Goal: Task Accomplishment & Management: Use online tool/utility

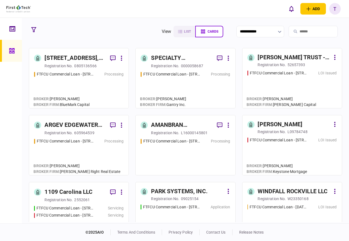
click at [294, 30] on input "search" at bounding box center [313, 32] width 49 height 12
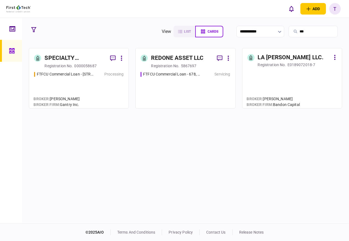
type input "***"
click at [63, 59] on div "SPECIALTY PROPERTIES LLC" at bounding box center [74, 58] width 61 height 9
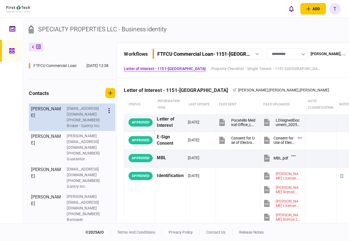
scroll to position [122, 0]
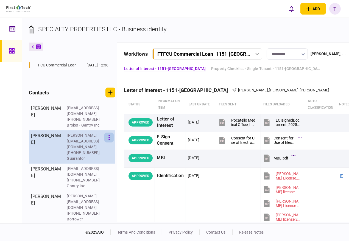
click at [109, 140] on icon "button" at bounding box center [108, 137] width 1 height 5
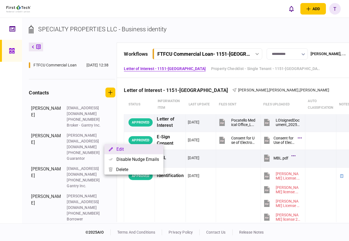
click at [118, 147] on button "Edit" at bounding box center [133, 149] width 59 height 10
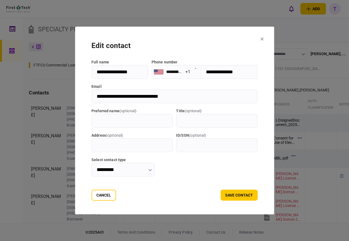
drag, startPoint x: 163, startPoint y: 96, endPoint x: 86, endPoint y: 98, distance: 76.4
click at [91, 98] on input "**********" at bounding box center [174, 97] width 166 height 14
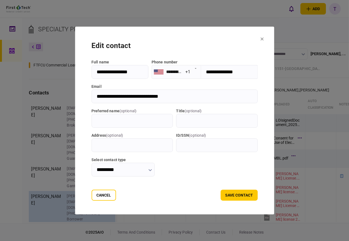
click at [94, 196] on button "Cancel" at bounding box center [103, 195] width 24 height 11
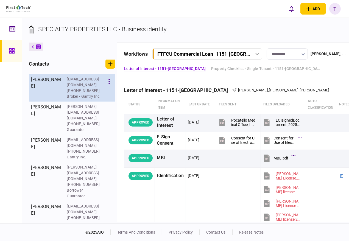
scroll to position [152, 0]
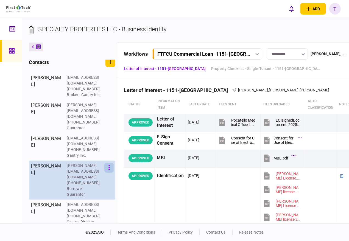
click at [110, 163] on button "button" at bounding box center [108, 168] width 9 height 10
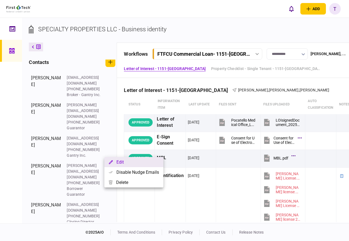
click at [123, 161] on button "Edit" at bounding box center [133, 162] width 59 height 10
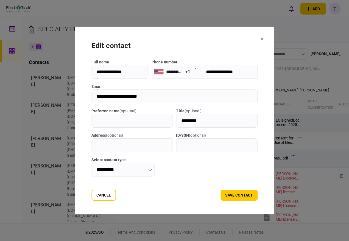
drag, startPoint x: 137, startPoint y: 96, endPoint x: 85, endPoint y: 95, distance: 51.6
click at [91, 95] on input "**********" at bounding box center [174, 97] width 166 height 14
click at [92, 195] on button "Cancel" at bounding box center [103, 195] width 24 height 11
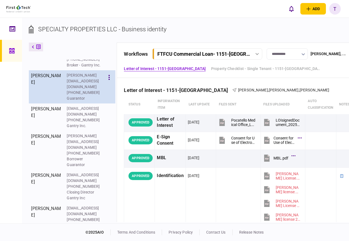
scroll to position [185, 0]
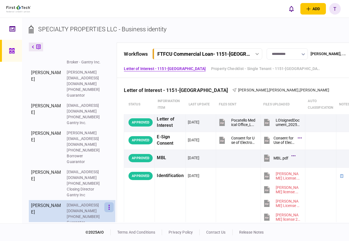
click at [109, 205] on icon "button" at bounding box center [108, 207] width 1 height 5
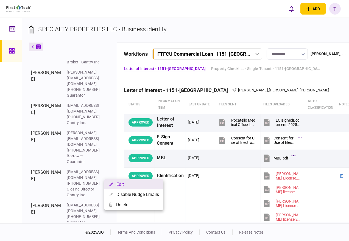
click at [118, 184] on button "Edit" at bounding box center [133, 184] width 59 height 10
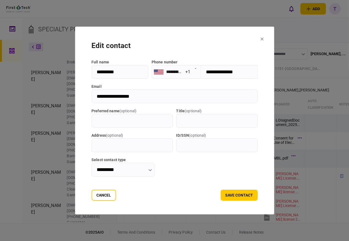
drag, startPoint x: 131, startPoint y: 97, endPoint x: 85, endPoint y: 95, distance: 46.2
click at [91, 95] on input "**********" at bounding box center [174, 97] width 166 height 14
click at [92, 195] on button "Cancel" at bounding box center [103, 195] width 24 height 11
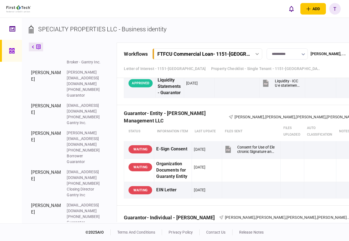
scroll to position [2380, 0]
click at [305, 54] on icon "button" at bounding box center [303, 54] width 3 height 2
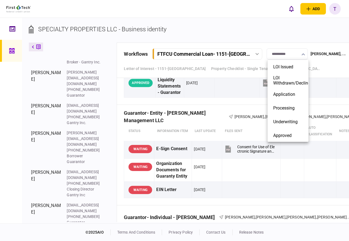
drag, startPoint x: 222, startPoint y: 221, endPoint x: 281, endPoint y: 216, distance: 58.4
click at [270, 217] on div at bounding box center [174, 120] width 349 height 241
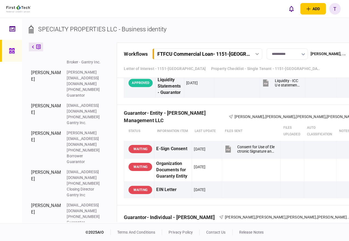
click at [333, 222] on th "auto classification" at bounding box center [320, 231] width 32 height 19
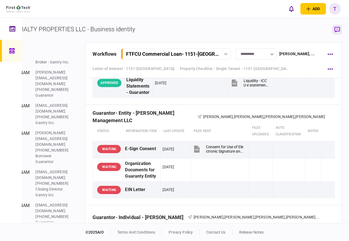
click at [336, 27] on icon "button" at bounding box center [337, 30] width 5 height 6
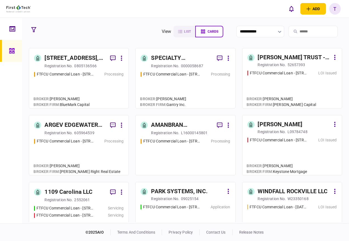
click at [304, 32] on input "search" at bounding box center [313, 32] width 49 height 12
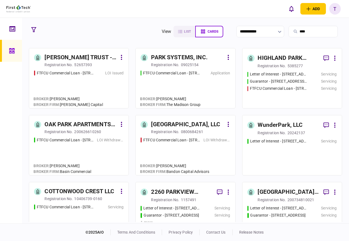
type input "****"
click at [182, 56] on div "PARK SYSTEMS, INC." at bounding box center [179, 57] width 56 height 9
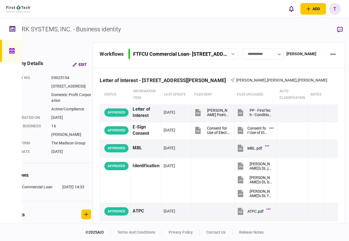
scroll to position [0, 32]
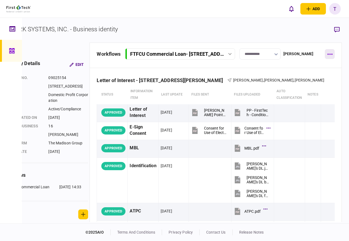
click at [330, 54] on icon "button" at bounding box center [330, 54] width 5 height 1
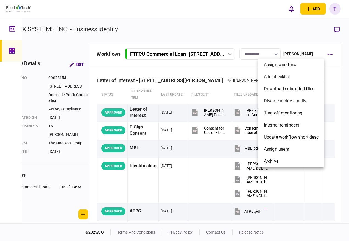
click at [338, 28] on div at bounding box center [174, 120] width 349 height 241
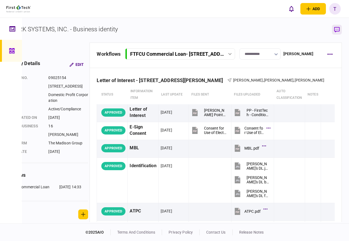
click at [336, 28] on icon "button" at bounding box center [336, 30] width 5 height 6
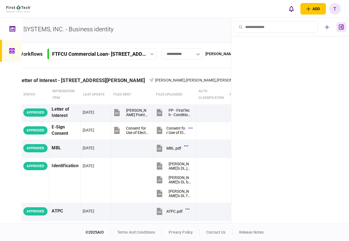
click at [342, 27] on icon "button" at bounding box center [341, 27] width 5 height 5
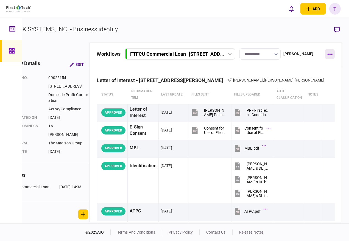
click at [332, 54] on icon "button" at bounding box center [330, 54] width 5 height 1
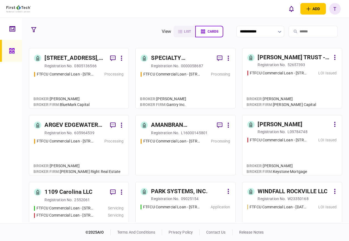
click at [161, 55] on div "SPECIALTY PROPERTIES LLC" at bounding box center [181, 58] width 61 height 9
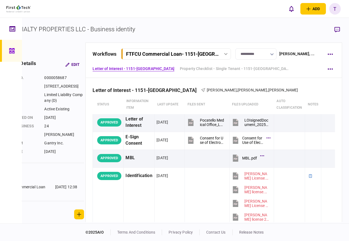
scroll to position [0, 35]
click at [336, 27] on icon "button" at bounding box center [337, 29] width 5 height 5
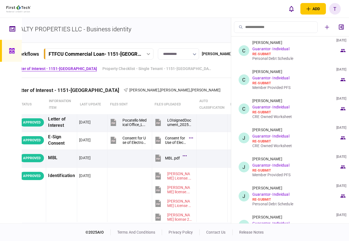
scroll to position [0, 0]
click at [343, 26] on icon "button" at bounding box center [341, 26] width 5 height 5
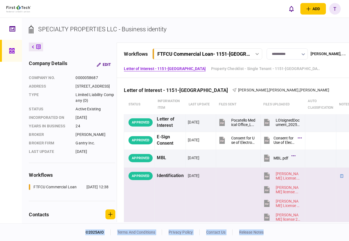
drag, startPoint x: 294, startPoint y: 222, endPoint x: 343, endPoint y: 212, distance: 50.1
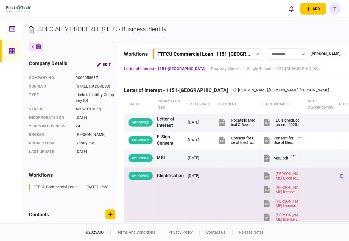
drag, startPoint x: 311, startPoint y: 222, endPoint x: 346, endPoint y: 220, distance: 35.5
click at [346, 220] on div "**********" at bounding box center [185, 121] width 327 height 206
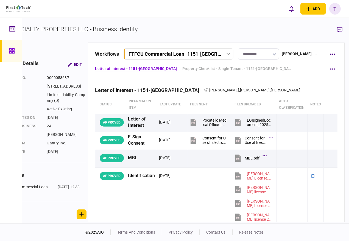
scroll to position [0, 35]
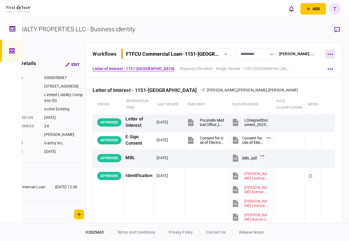
click at [329, 54] on icon "button" at bounding box center [330, 54] width 5 height 1
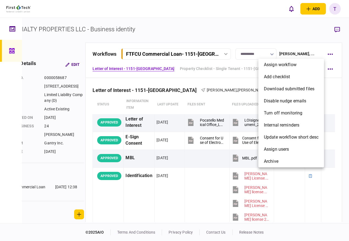
click at [338, 28] on div at bounding box center [174, 120] width 349 height 241
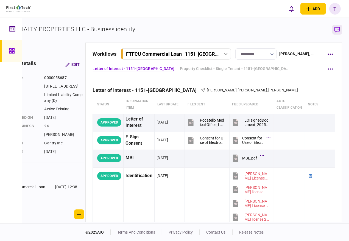
click at [337, 28] on icon "button" at bounding box center [337, 30] width 5 height 6
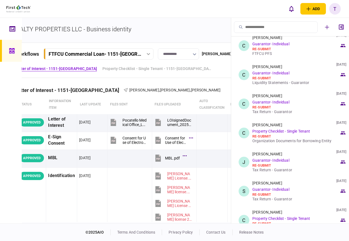
scroll to position [305, 0]
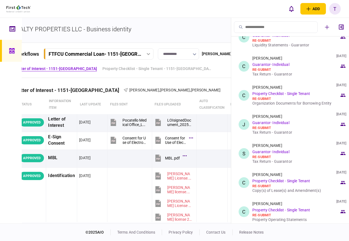
click at [17, 222] on div at bounding box center [11, 121] width 22 height 206
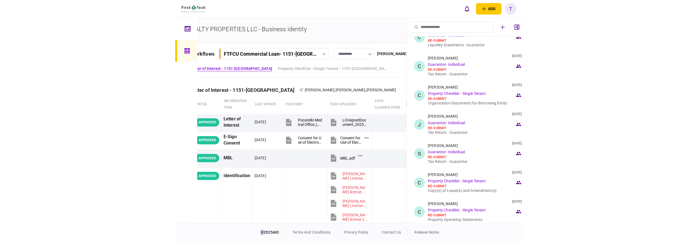
scroll to position [0, 0]
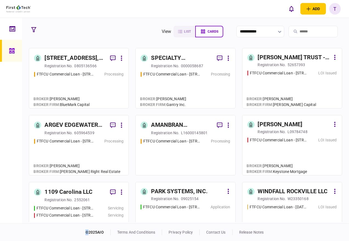
click at [157, 191] on div "PARK SYSTEMS, INC." at bounding box center [179, 191] width 56 height 9
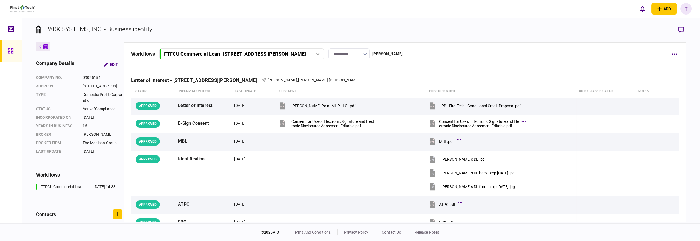
click at [349, 0] on div "add business identity individual identity T T [PERSON_NAME] [EMAIL_ADDRESS][PER…" at bounding box center [350, 9] width 700 height 18
click at [349, 10] on div "add business identity individual identity T T [PERSON_NAME] [EMAIL_ADDRESS][PER…" at bounding box center [350, 9] width 700 height 18
click at [349, 29] on icon "button" at bounding box center [680, 30] width 5 height 6
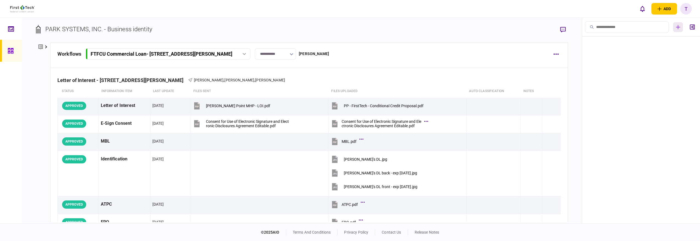
click at [349, 26] on icon "button" at bounding box center [678, 27] width 4 height 4
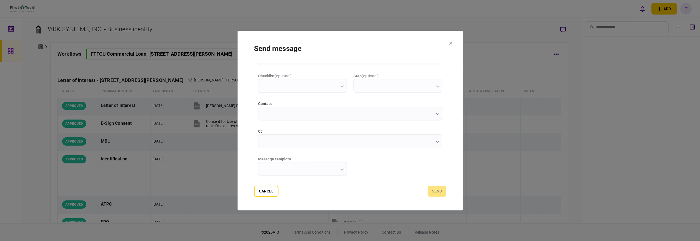
scroll to position [39, 0]
click at [349, 91] on button "button" at bounding box center [438, 92] width 4 height 4
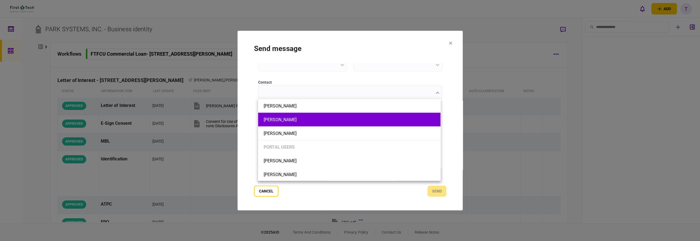
click at [279, 120] on button "[PERSON_NAME]" at bounding box center [349, 119] width 171 height 5
type input "**********"
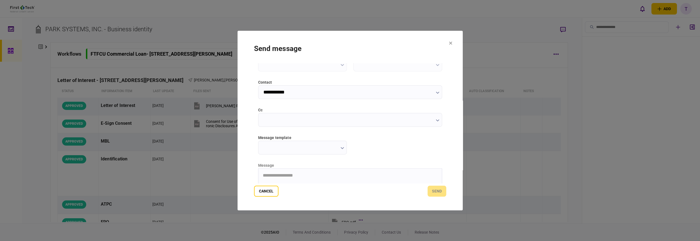
click at [349, 119] on icon "button" at bounding box center [437, 120] width 3 height 2
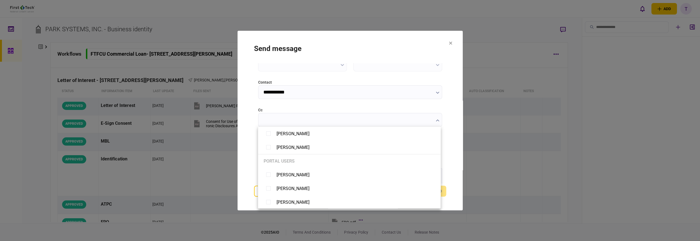
click at [349, 43] on div at bounding box center [350, 120] width 700 height 241
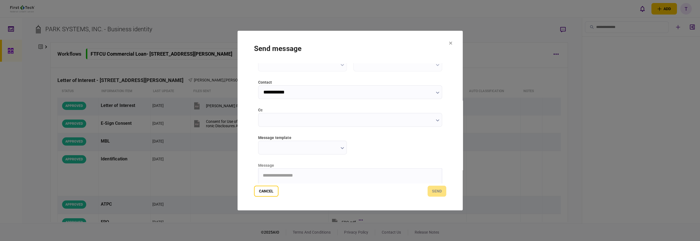
click at [349, 43] on icon at bounding box center [450, 42] width 3 height 3
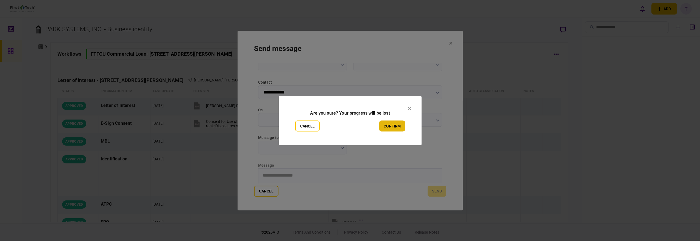
click at [349, 127] on button "confirm" at bounding box center [392, 126] width 26 height 11
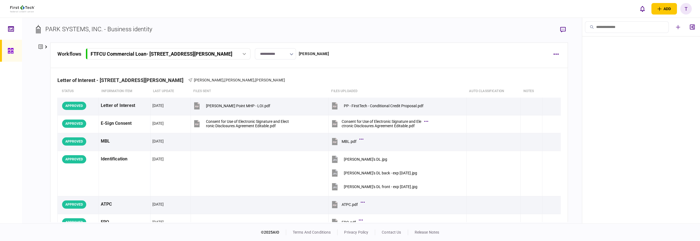
click at [47, 47] on icon at bounding box center [46, 47] width 2 height 3
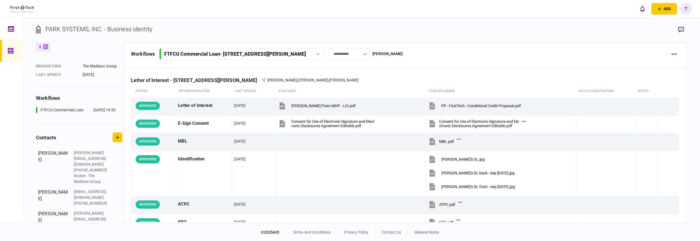
scroll to position [81, 0]
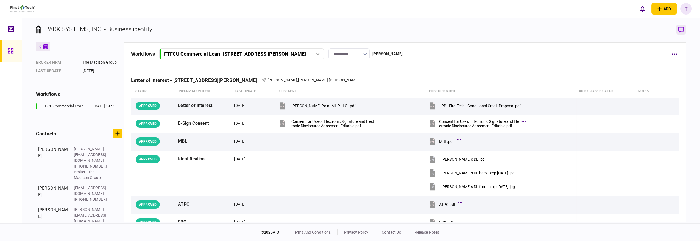
click at [349, 29] on icon "button" at bounding box center [680, 30] width 5 height 6
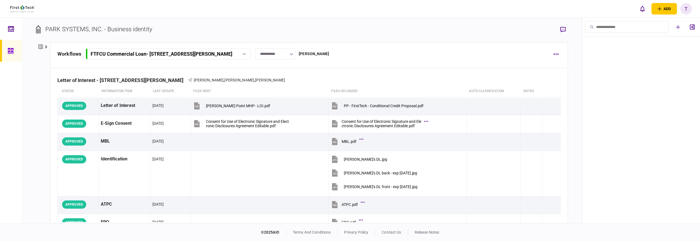
click at [349, 29] on icon "button" at bounding box center [678, 27] width 4 height 4
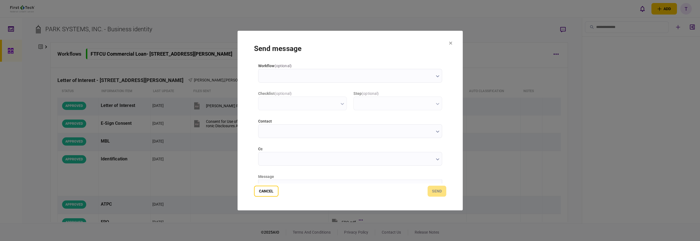
scroll to position [0, 0]
drag, startPoint x: 445, startPoint y: 86, endPoint x: 444, endPoint y: 106, distance: 19.8
click at [349, 106] on div "workflow ( optional ) checklist ( optional ) step ( optional ) contact cc messa…" at bounding box center [350, 123] width 192 height 121
click at [349, 131] on icon "button" at bounding box center [438, 132] width 4 height 2
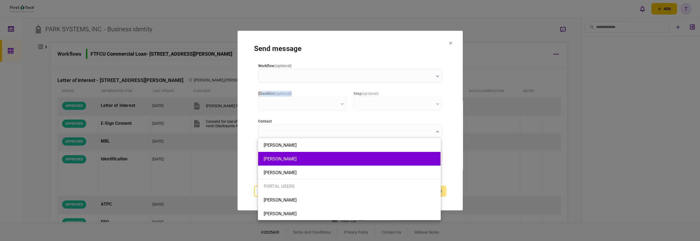
click at [283, 159] on button "[PERSON_NAME]" at bounding box center [349, 159] width 171 height 5
type input "**********"
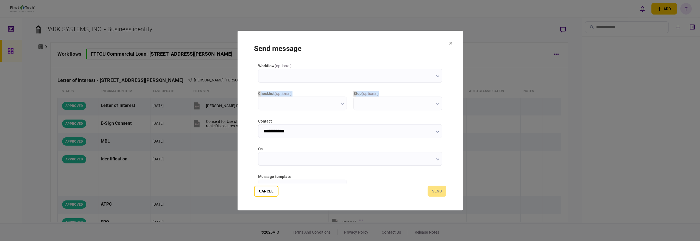
drag, startPoint x: 446, startPoint y: 77, endPoint x: 441, endPoint y: 95, distance: 18.7
click at [349, 95] on section "**********" at bounding box center [350, 121] width 225 height 180
click at [349, 158] on icon "button" at bounding box center [438, 159] width 4 height 2
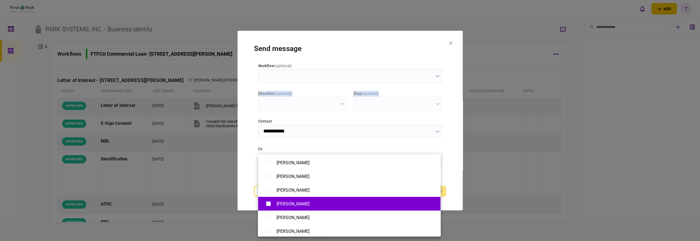
scroll to position [61, 0]
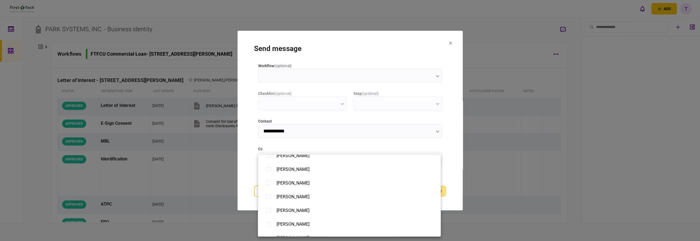
click at [349, 45] on div at bounding box center [350, 120] width 700 height 241
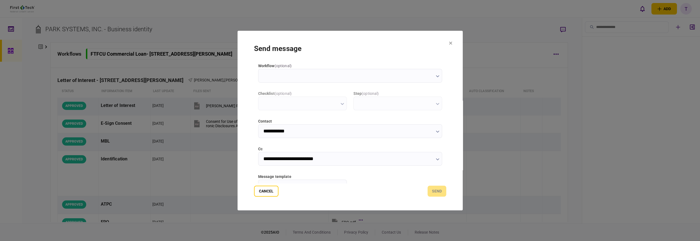
click at [349, 158] on input "**********" at bounding box center [350, 159] width 184 height 14
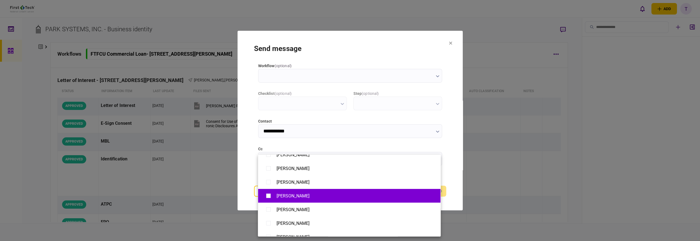
scroll to position [305, 0]
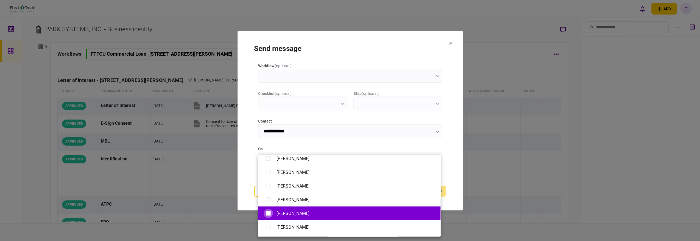
type input "**********"
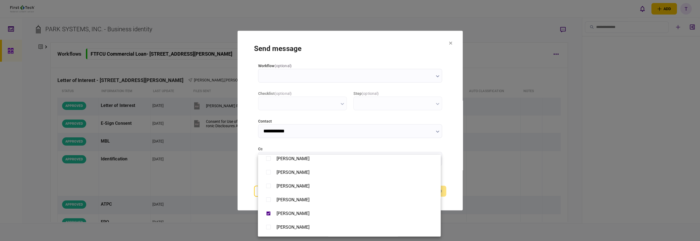
click at [349, 44] on div at bounding box center [350, 120] width 700 height 241
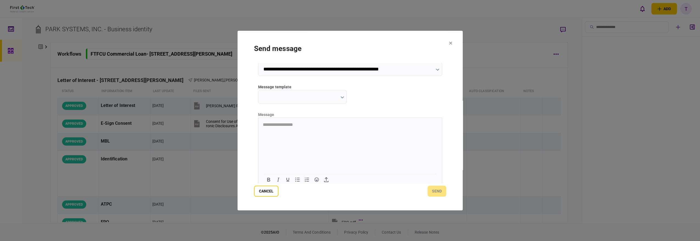
scroll to position [92, 0]
click at [341, 95] on icon "button" at bounding box center [343, 95] width 4 height 2
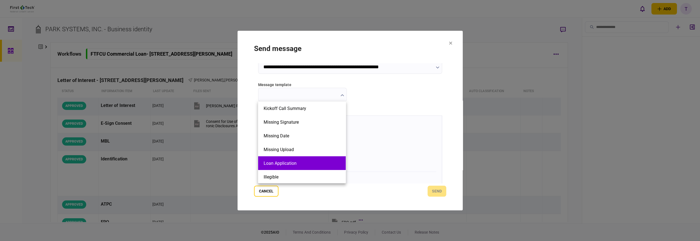
click at [292, 165] on button "Loan Application" at bounding box center [302, 163] width 77 height 5
type input "**********"
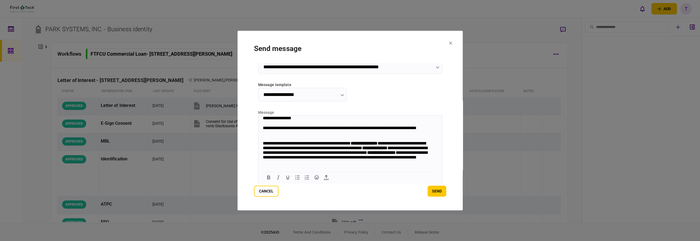
click at [315, 147] on div "**********" at bounding box center [347, 154] width 169 height 26
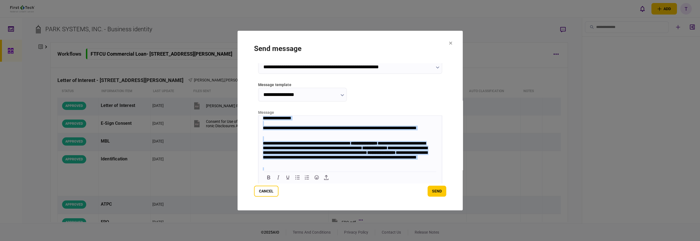
copy body "**********"
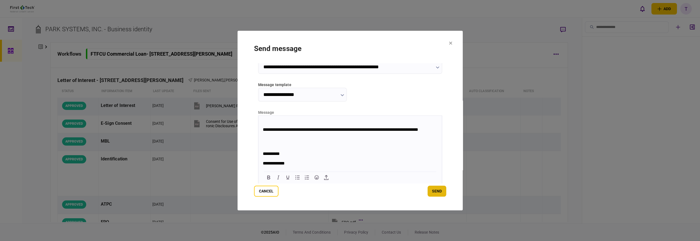
click at [349, 190] on button "send" at bounding box center [437, 191] width 19 height 11
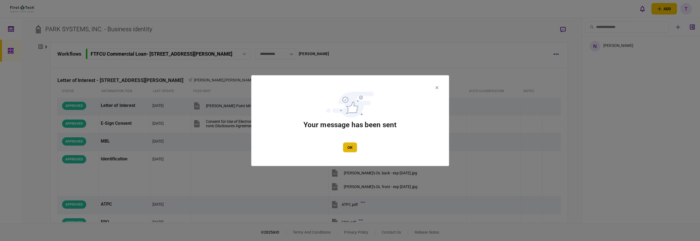
click at [349, 145] on button "OK" at bounding box center [350, 148] width 14 height 10
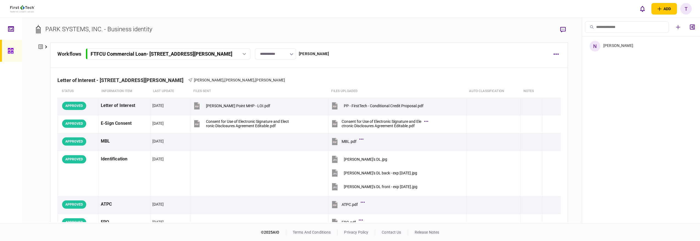
click at [46, 47] on icon at bounding box center [46, 46] width 2 height 3
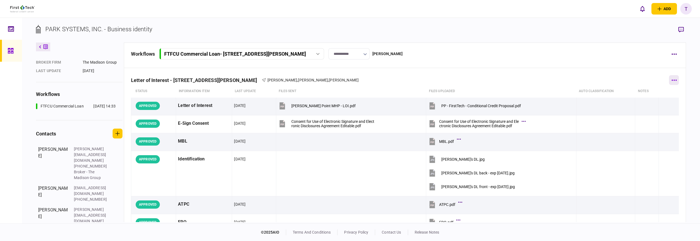
click at [349, 80] on icon "button" at bounding box center [674, 80] width 5 height 1
click at [349, 54] on div at bounding box center [350, 120] width 700 height 241
click at [349, 54] on icon "button" at bounding box center [674, 54] width 5 height 1
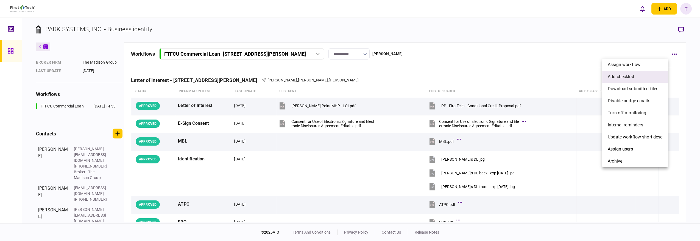
click at [349, 77] on span "add checklist" at bounding box center [621, 77] width 26 height 7
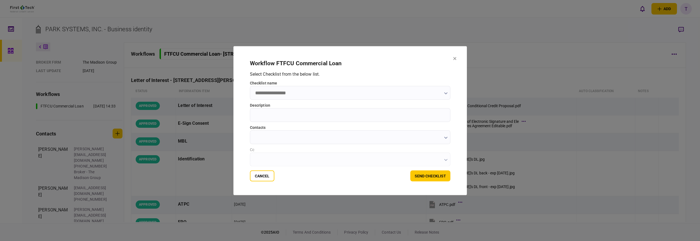
click at [349, 93] on icon "button" at bounding box center [445, 93] width 3 height 2
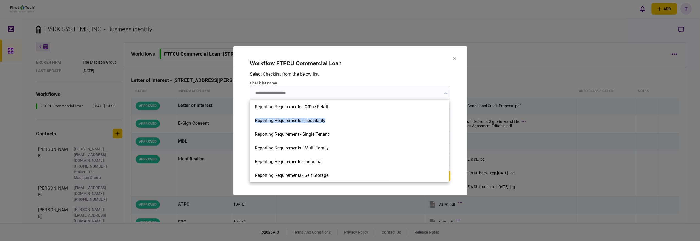
drag, startPoint x: 449, startPoint y: 109, endPoint x: 449, endPoint y: 119, distance: 10.7
click at [349, 119] on ul "Reporting Requirements - Office Retail name upload type Rent Roll Simple upload…" at bounding box center [349, 141] width 199 height 82
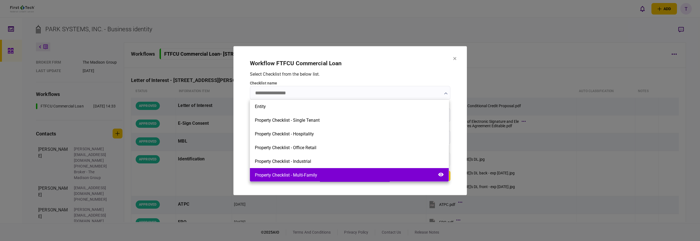
click at [308, 175] on div "Property Checklist - Multi-Family" at bounding box center [286, 175] width 62 height 5
type input "**********"
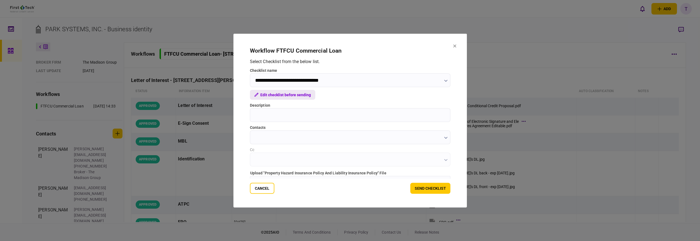
click at [282, 94] on button "Edit checklist before sending" at bounding box center [282, 95] width 65 height 10
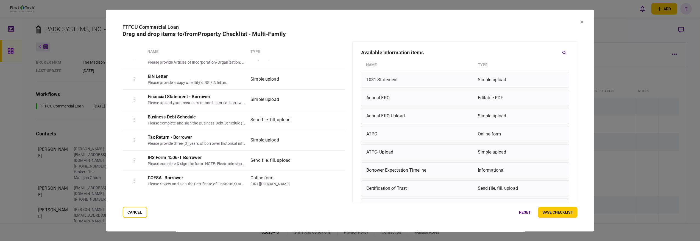
scroll to position [0, 0]
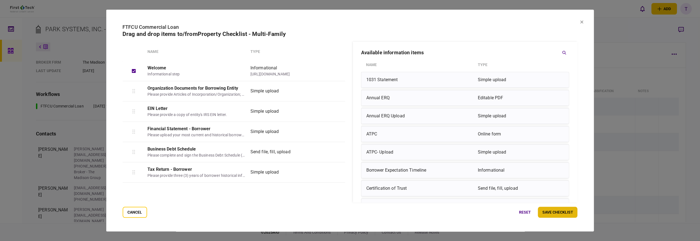
click at [349, 212] on button "save checklist" at bounding box center [558, 212] width 40 height 11
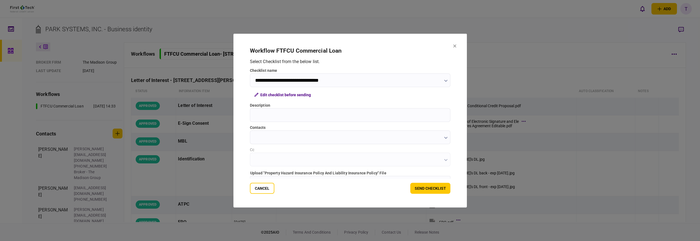
click at [271, 116] on input "Description" at bounding box center [350, 115] width 201 height 14
type input "**********"
click at [349, 138] on icon "button" at bounding box center [446, 138] width 4 height 2
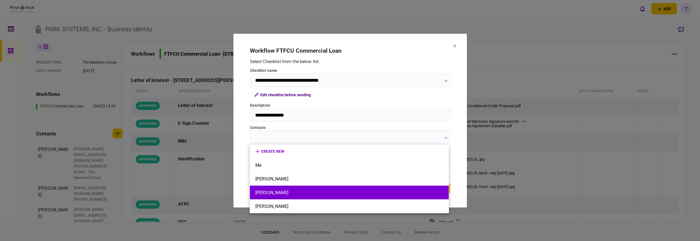
drag, startPoint x: 275, startPoint y: 192, endPoint x: 277, endPoint y: 190, distance: 3.1
click at [277, 190] on button "[PERSON_NAME]" at bounding box center [349, 192] width 188 height 5
type input "**********"
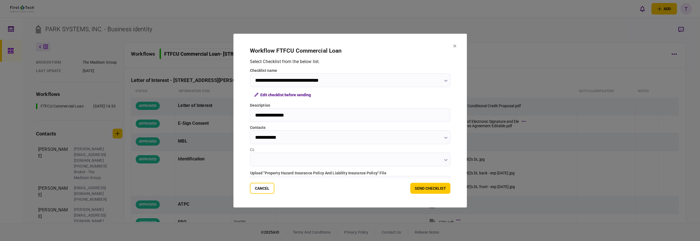
click at [349, 160] on icon "button" at bounding box center [446, 160] width 4 height 2
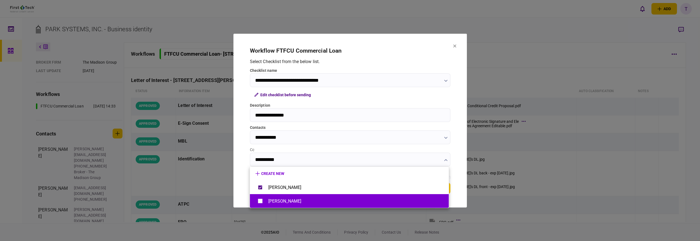
type input "**********"
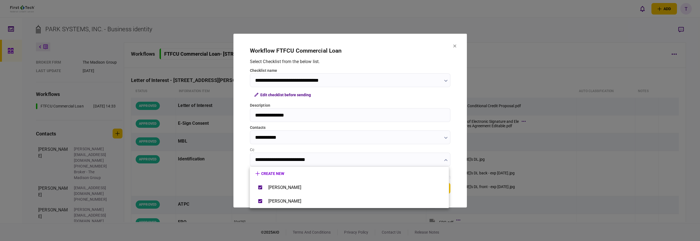
click at [349, 92] on div at bounding box center [350, 120] width 700 height 241
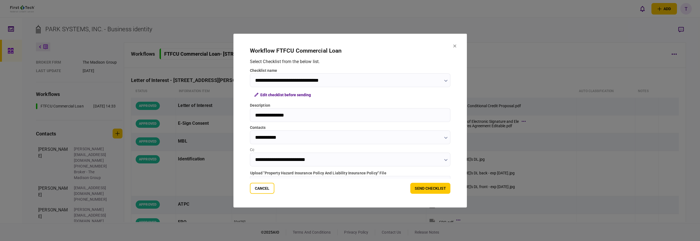
click at [349, 40] on section "**********" at bounding box center [349, 121] width 233 height 174
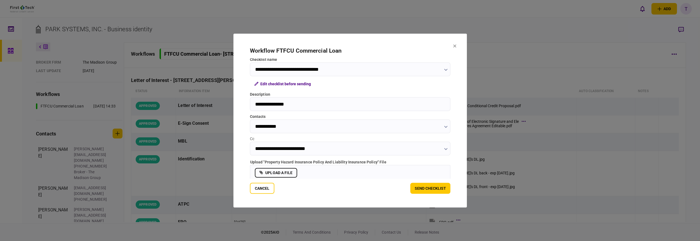
scroll to position [18, 0]
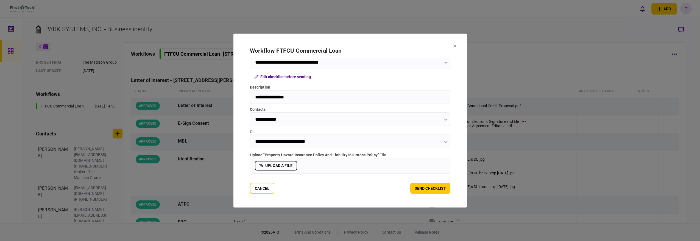
click at [281, 168] on label "upload a file" at bounding box center [276, 166] width 42 height 10
click at [0, 0] on input "upload a file" at bounding box center [0, 0] width 0 height 0
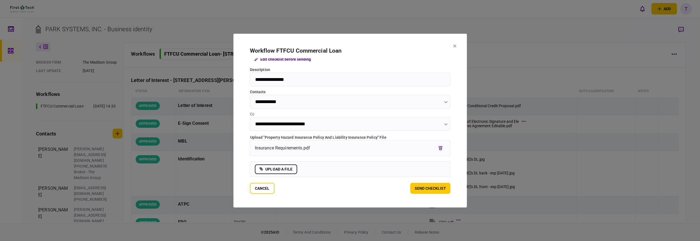
scroll to position [39, 0]
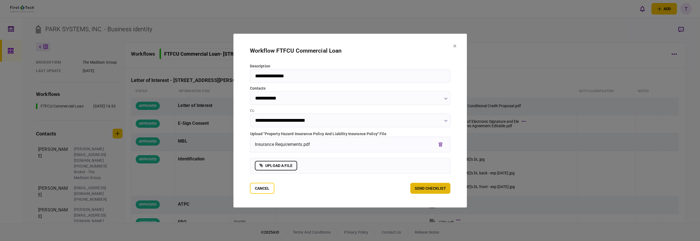
click at [349, 189] on button "send checklist" at bounding box center [430, 188] width 40 height 11
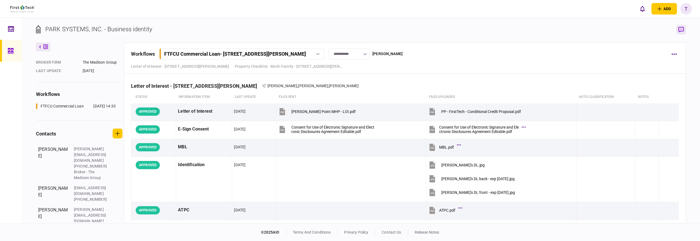
click at [349, 29] on icon "button" at bounding box center [680, 30] width 5 height 6
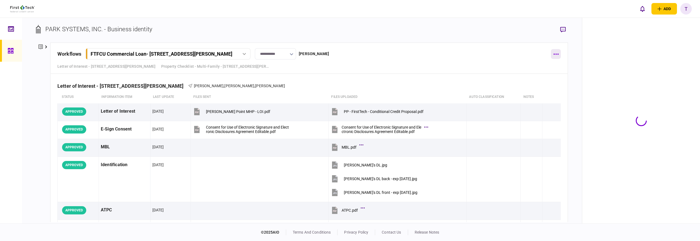
click at [349, 52] on button "button" at bounding box center [556, 54] width 10 height 10
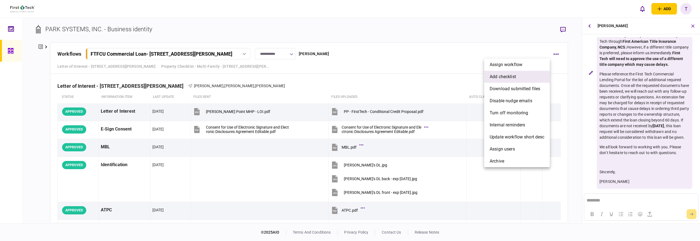
scroll to position [105, 0]
click at [349, 76] on span "add checklist" at bounding box center [503, 77] width 26 height 7
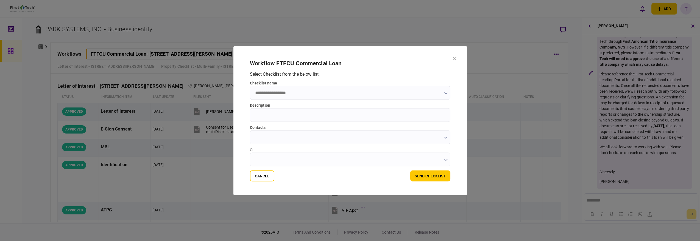
click at [349, 92] on button "button" at bounding box center [446, 93] width 4 height 4
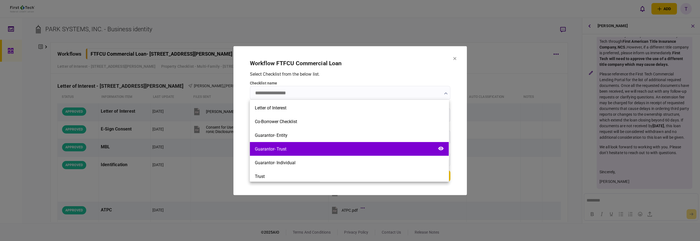
scroll to position [152, 0]
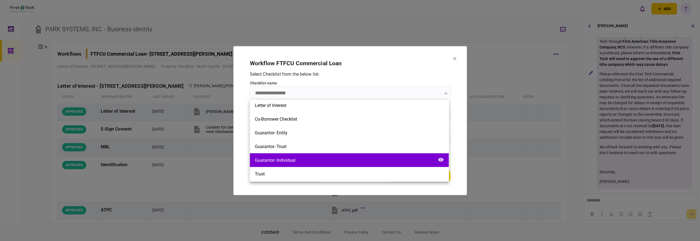
click at [294, 159] on div "Guarantor- Individual" at bounding box center [275, 160] width 41 height 5
type input "**********"
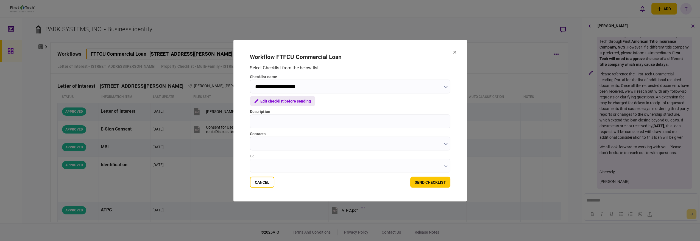
click at [276, 102] on button "Edit checklist before sending" at bounding box center [282, 101] width 65 height 10
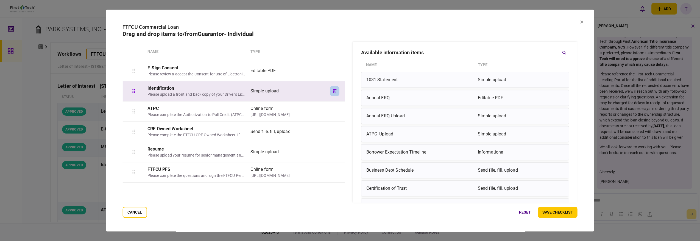
click at [334, 90] on icon "button" at bounding box center [335, 91] width 4 height 4
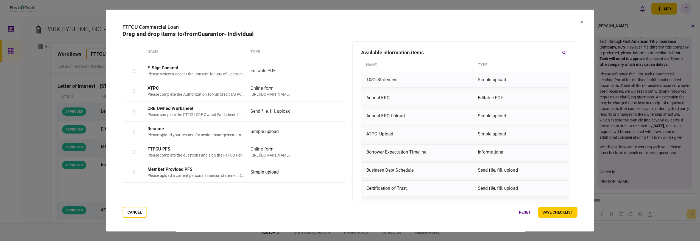
click at [334, 90] on icon "button" at bounding box center [335, 91] width 4 height 4
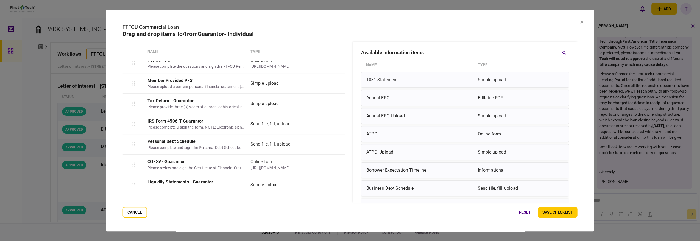
scroll to position [77, 0]
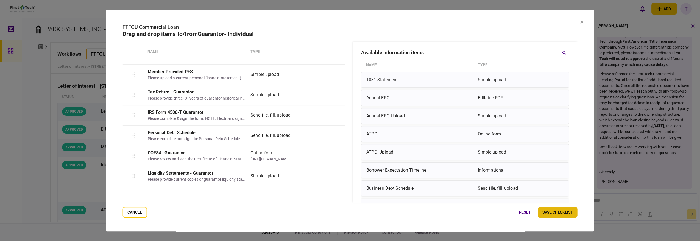
click at [349, 211] on button "save checklist" at bounding box center [558, 212] width 40 height 11
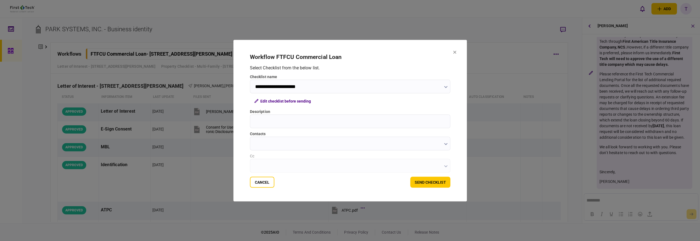
click at [349, 145] on icon "button" at bounding box center [446, 144] width 4 height 2
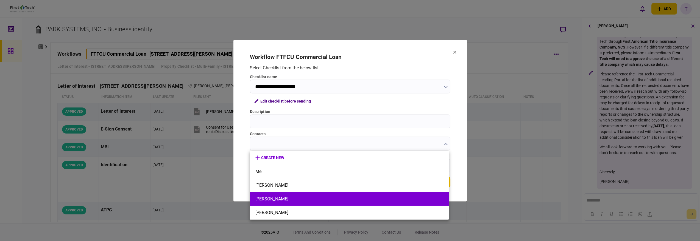
click at [276, 199] on button "[PERSON_NAME]" at bounding box center [349, 199] width 188 height 5
type input "**********"
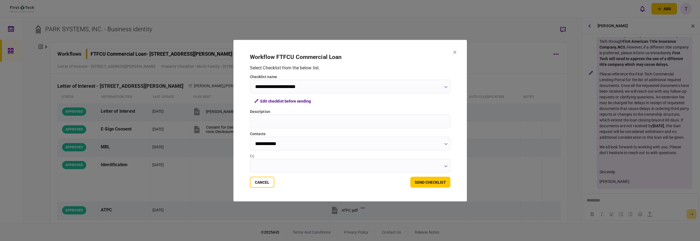
click at [297, 123] on input "Description" at bounding box center [350, 122] width 201 height 14
paste input "**********"
type input "**********"
click at [349, 167] on input "Cc" at bounding box center [350, 166] width 201 height 14
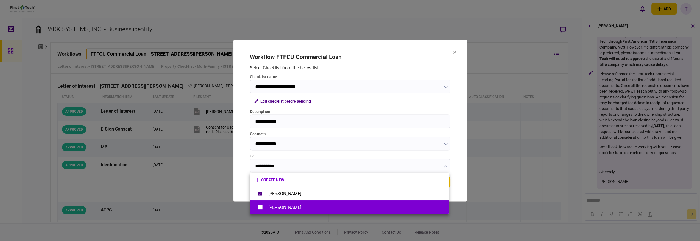
type input "**********"
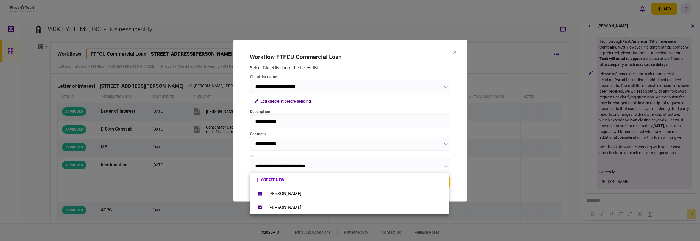
click at [349, 105] on div at bounding box center [350, 120] width 700 height 241
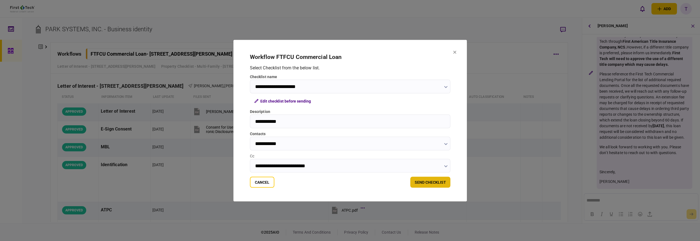
click at [349, 183] on button "send checklist" at bounding box center [430, 182] width 40 height 11
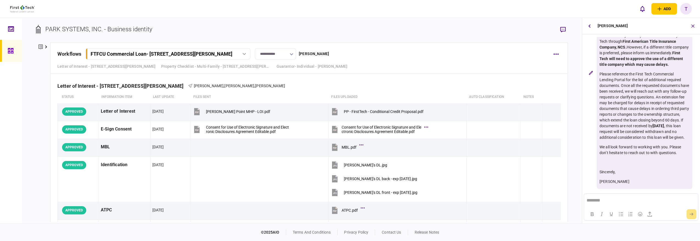
click at [292, 54] on icon "button" at bounding box center [291, 54] width 3 height 2
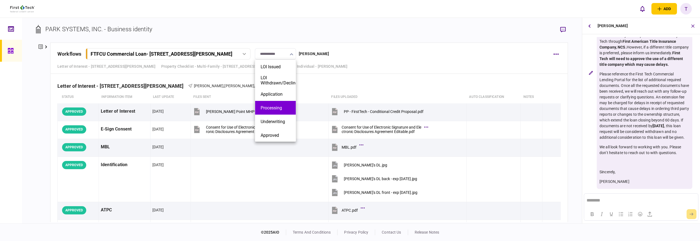
click at [277, 108] on button "Processing" at bounding box center [276, 107] width 30 height 5
type input "**********"
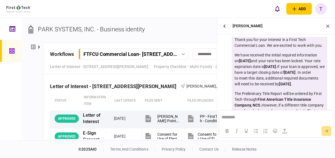
scroll to position [91, 0]
